Goal: Information Seeking & Learning: Learn about a topic

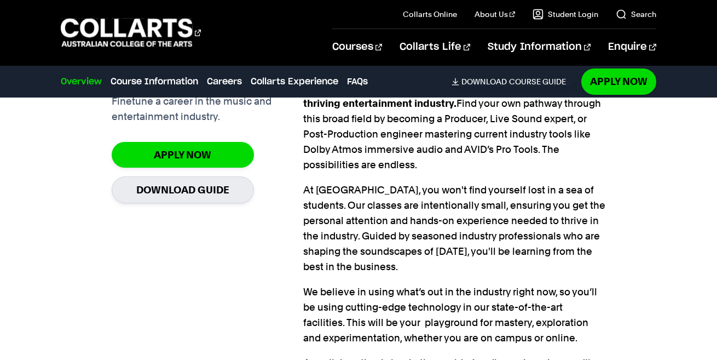
scroll to position [739, 0]
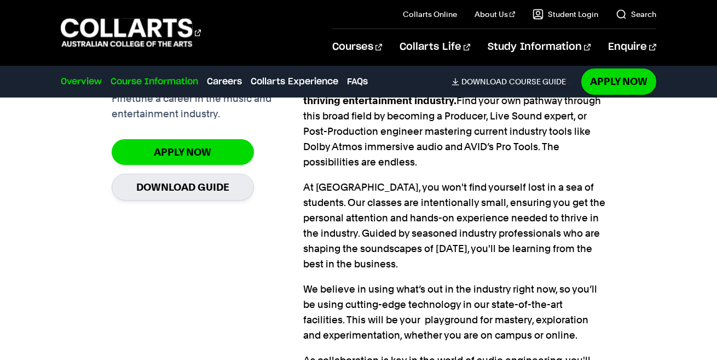
click at [179, 84] on link "Course Information" at bounding box center [155, 81] width 88 height 13
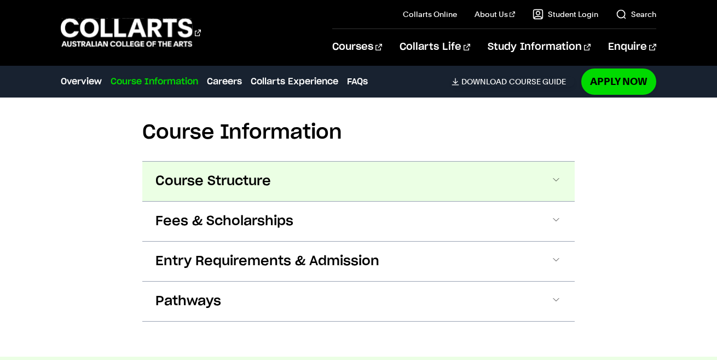
click at [245, 172] on span "Course Structure" at bounding box center [214, 181] width 116 height 18
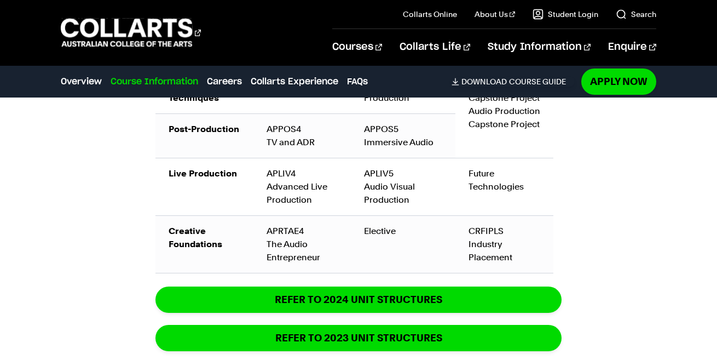
scroll to position [1724, 0]
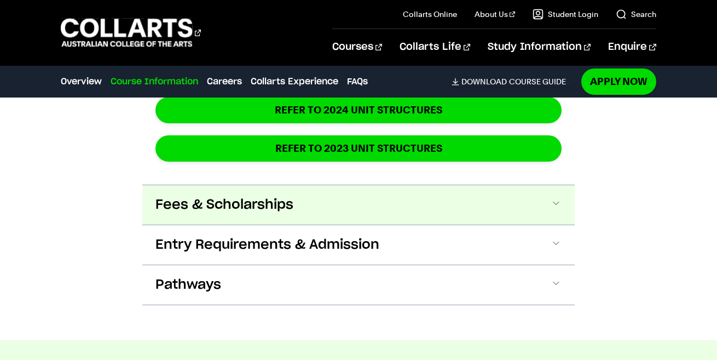
click at [273, 196] on span "Fees & Scholarships" at bounding box center [225, 205] width 138 height 18
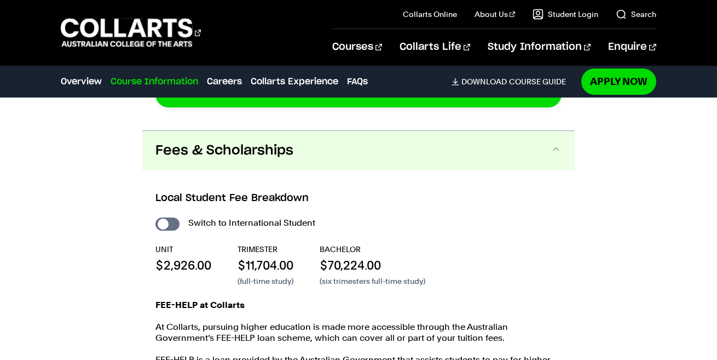
scroll to position [1983, 0]
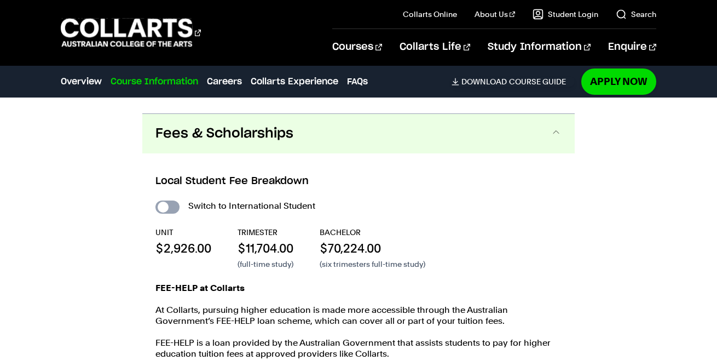
click at [171, 200] on input "International Student" at bounding box center [168, 206] width 24 height 13
checkbox input "true"
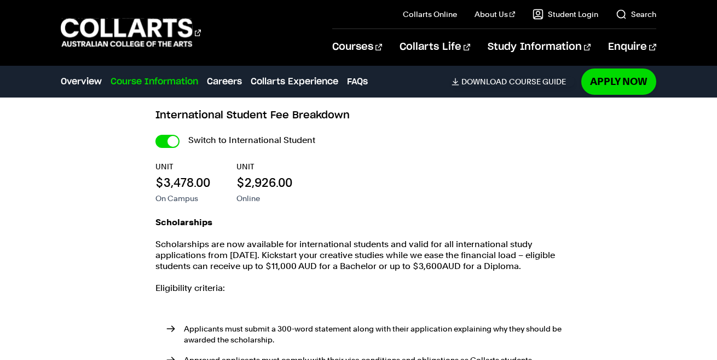
scroll to position [2338, 0]
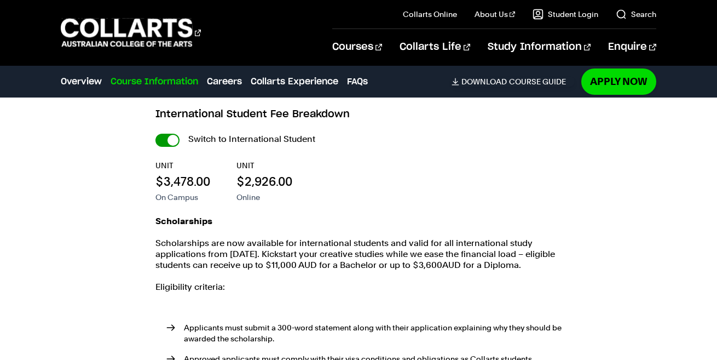
click at [165, 134] on input "International Student" at bounding box center [168, 140] width 24 height 13
checkbox input "false"
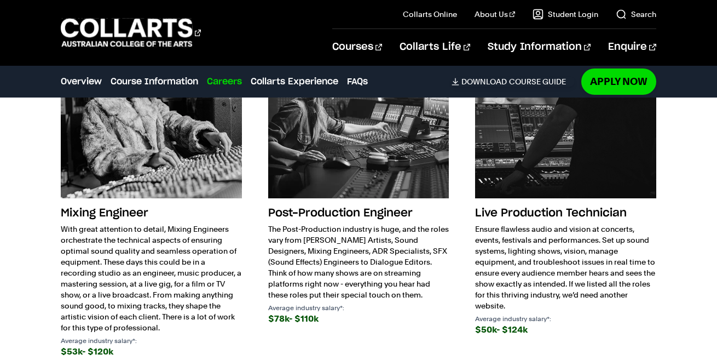
scroll to position [2808, 0]
